Goal: Find specific page/section: Find specific page/section

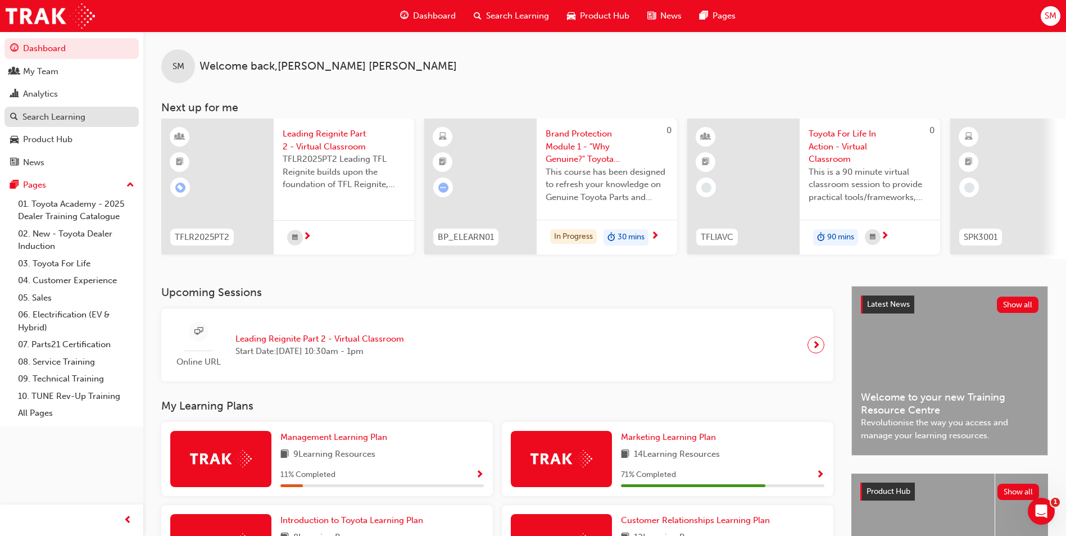
click at [52, 111] on div "Search Learning" at bounding box center [53, 117] width 63 height 13
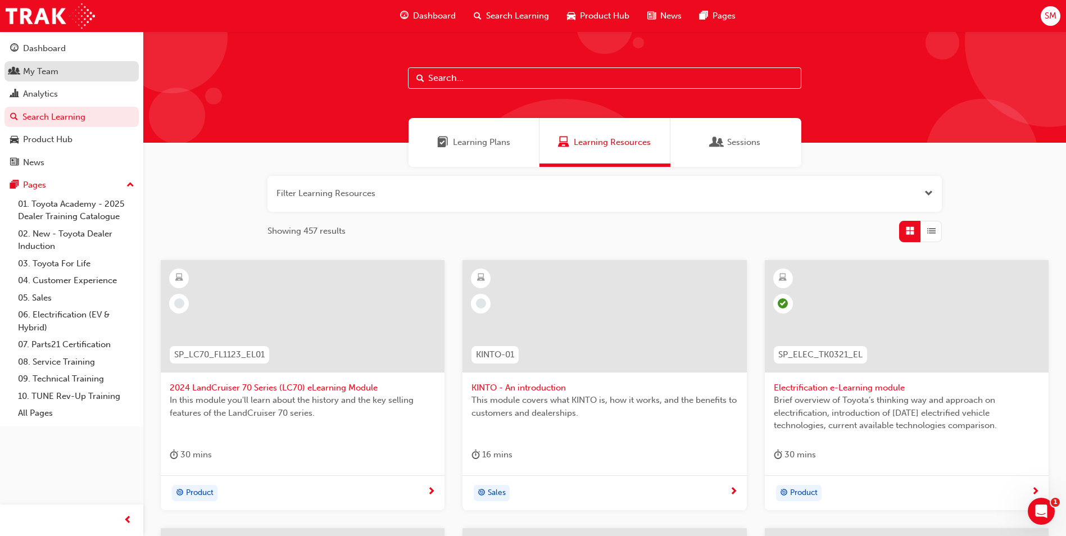
click at [65, 72] on div "My Team" at bounding box center [71, 72] width 123 height 14
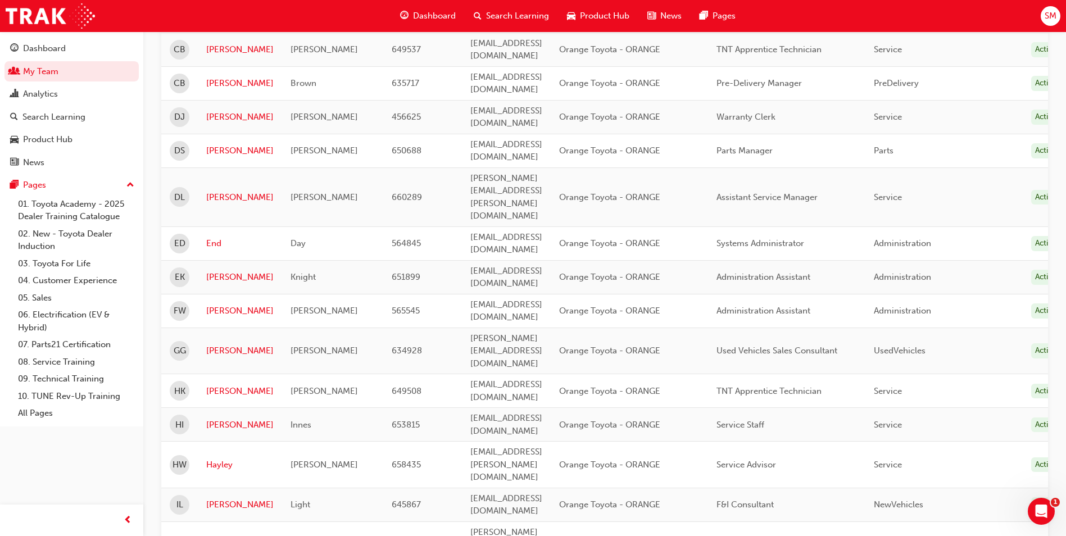
scroll to position [393, 0]
